Goal: Information Seeking & Learning: Find specific fact

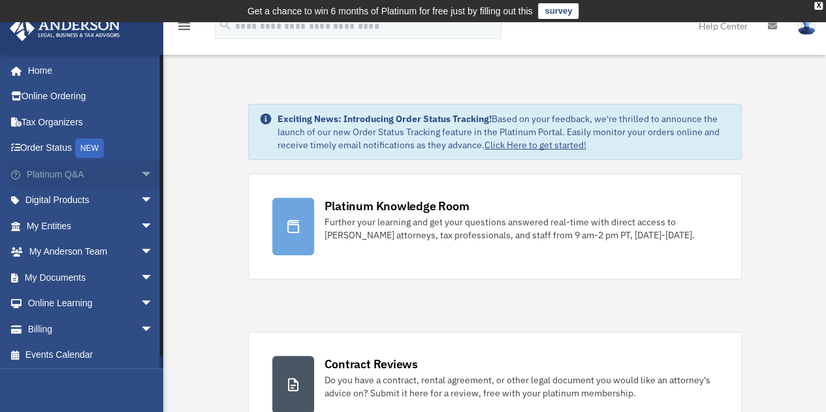
click at [55, 171] on link "Platinum Q&A arrow_drop_down" at bounding box center [91, 174] width 164 height 26
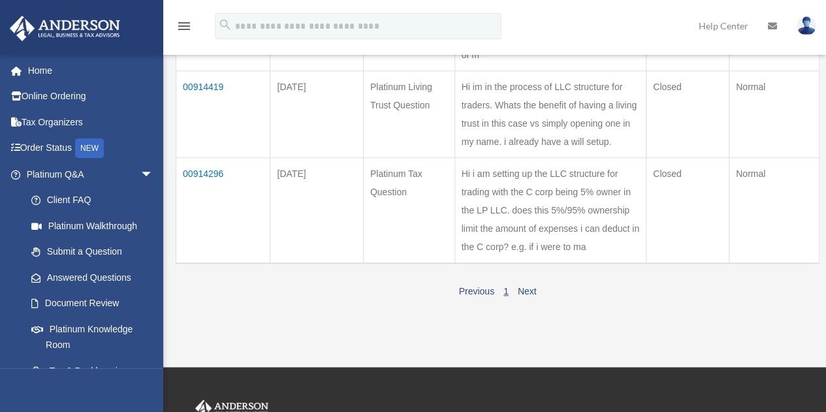
scroll to position [415, 0]
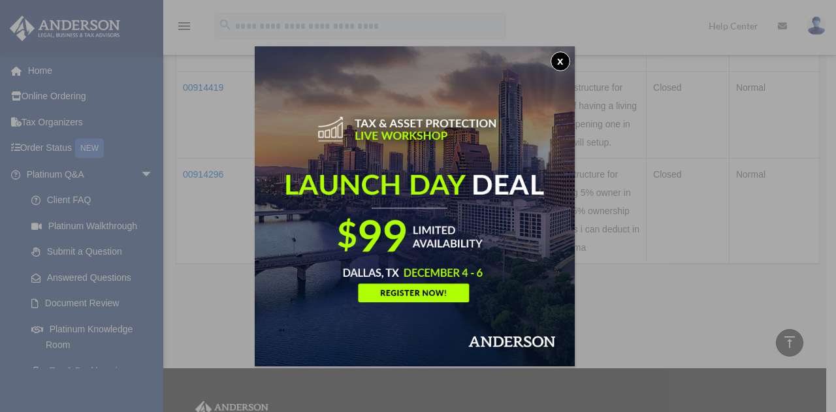
click at [566, 59] on button "x" at bounding box center [561, 62] width 20 height 20
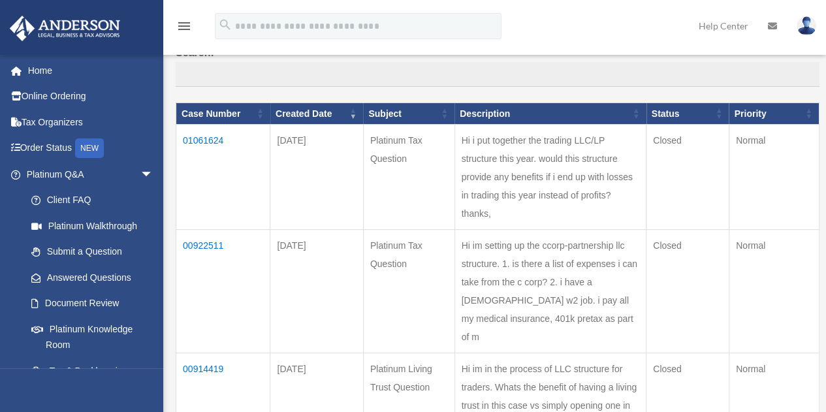
scroll to position [154, 0]
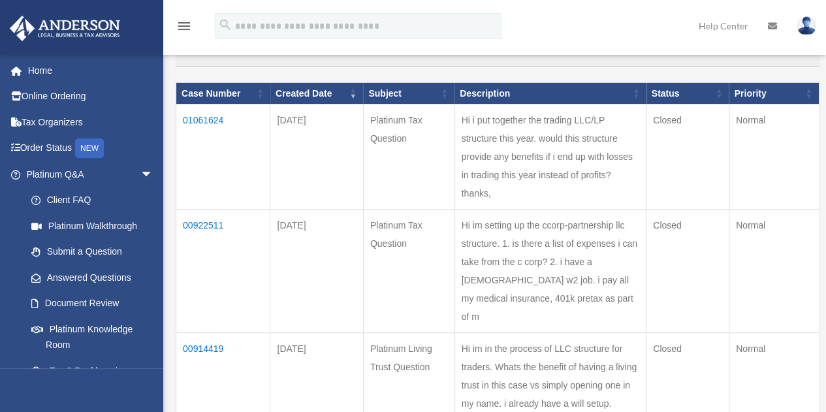
click at [208, 117] on td "01061624" at bounding box center [223, 157] width 94 height 105
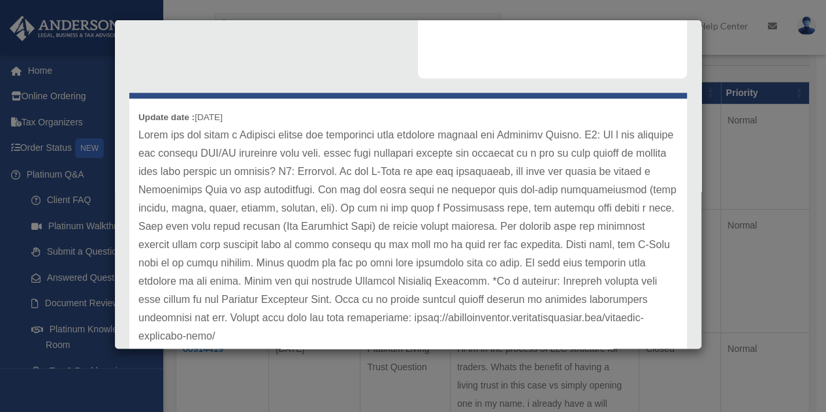
scroll to position [54, 0]
